Goal: Task Accomplishment & Management: Manage account settings

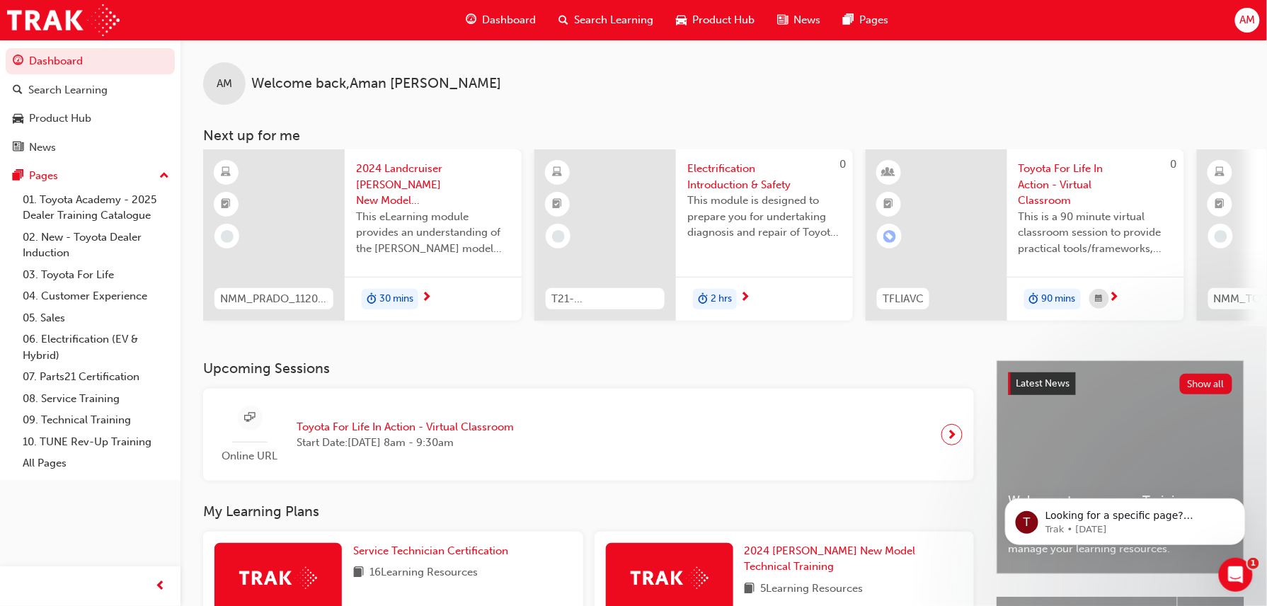
click at [1249, 29] on div "AM" at bounding box center [1247, 20] width 25 height 25
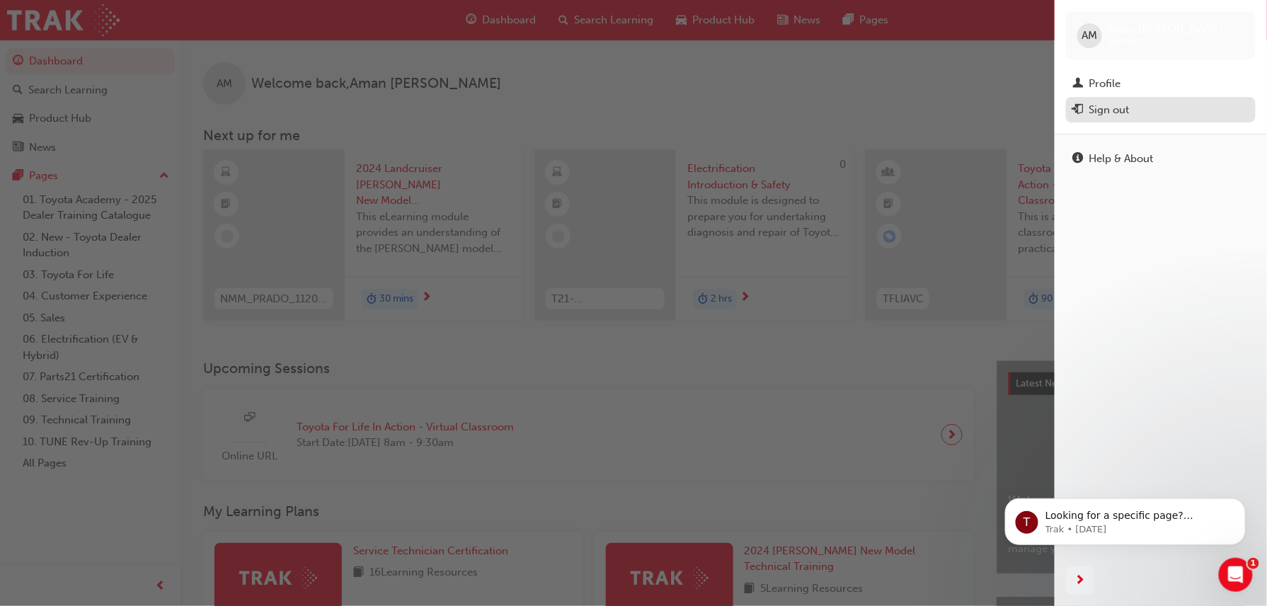
click at [1106, 108] on div "Sign out" at bounding box center [1109, 110] width 40 height 16
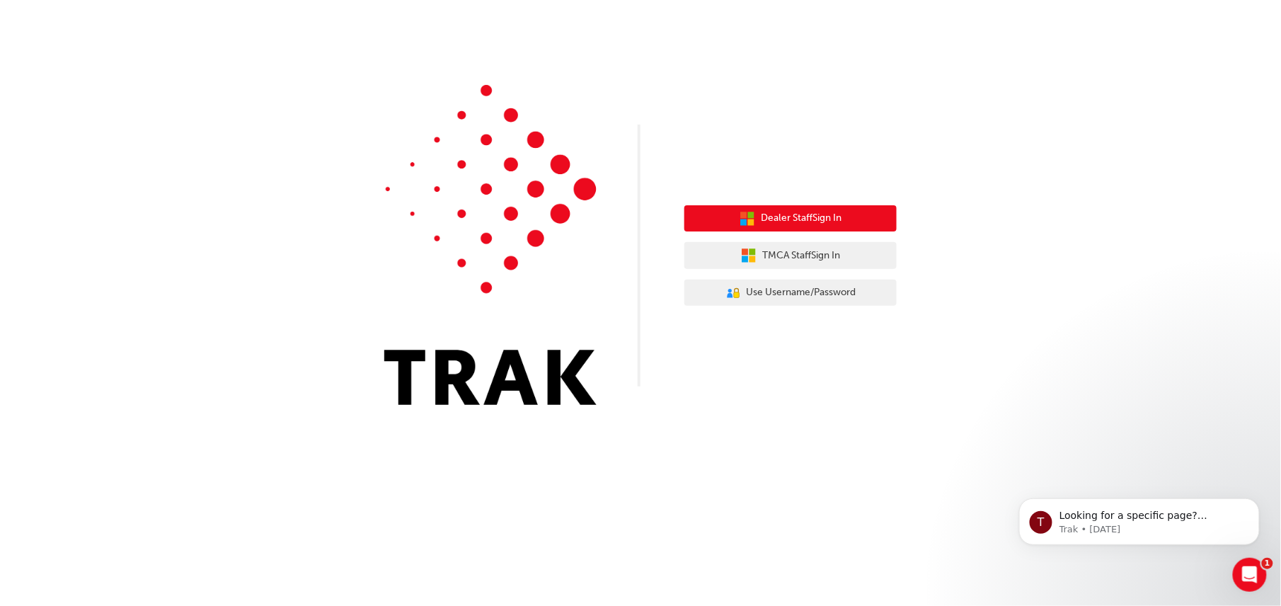
click at [816, 211] on span "Dealer Staff Sign In" at bounding box center [801, 218] width 81 height 16
